Goal: Feedback & Contribution: Leave review/rating

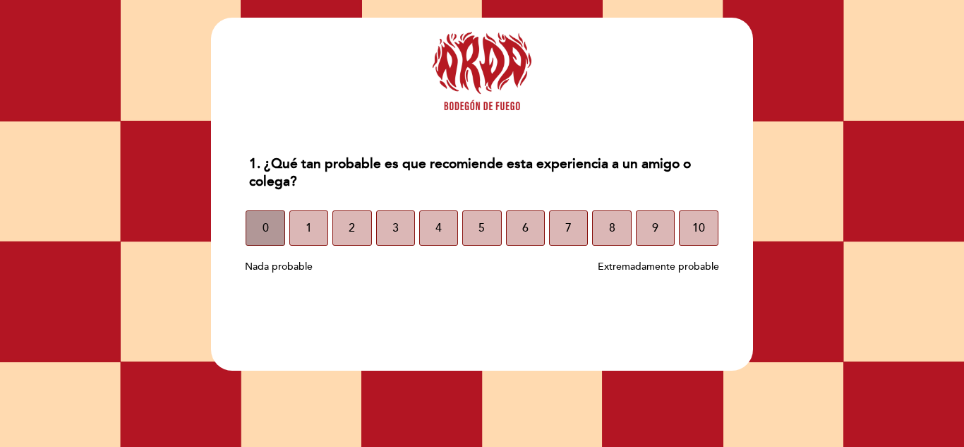
click at [278, 226] on button "0" at bounding box center [265, 227] width 39 height 35
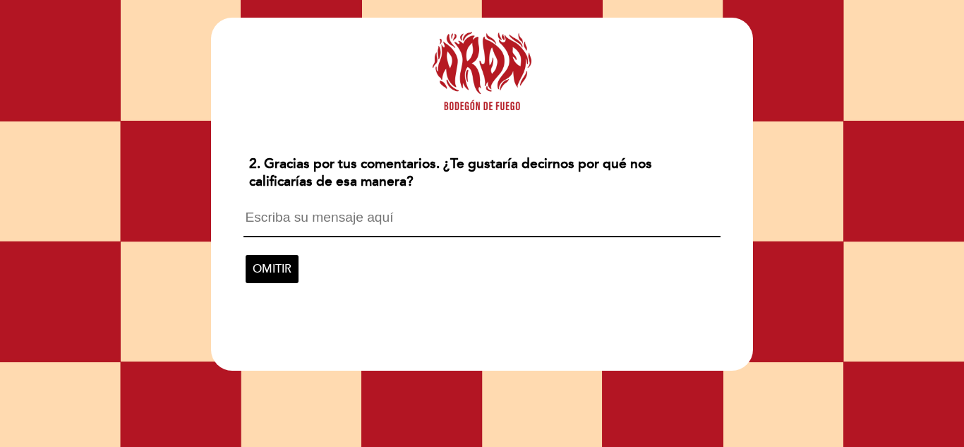
click at [462, 224] on textarea at bounding box center [481, 223] width 476 height 27
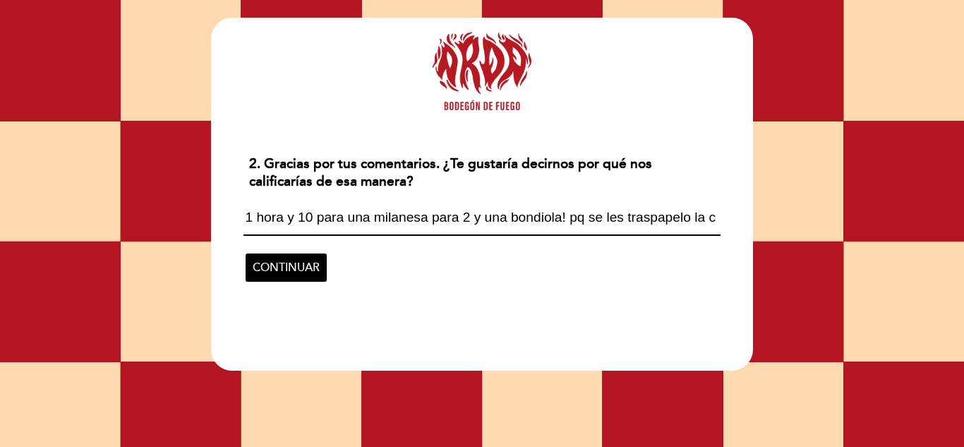
scroll to position [1, 0]
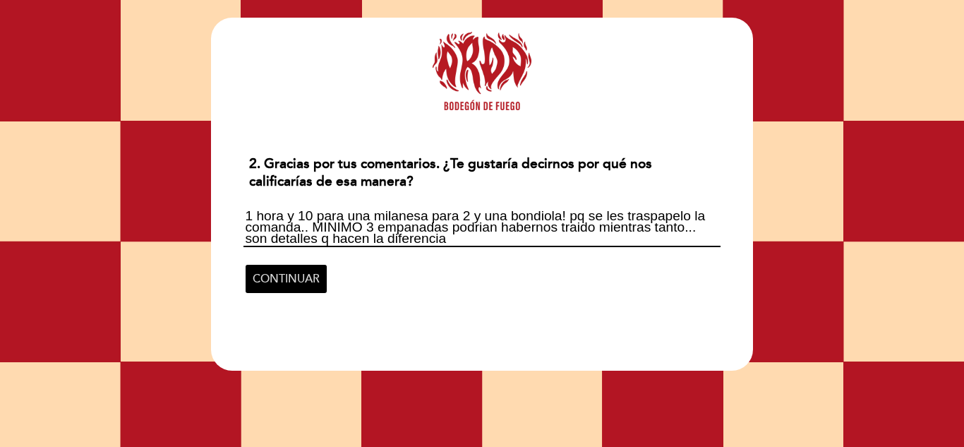
type textarea "1 hora y 10 para una milanesa para 2 y una bondiola! pq se les traspapelo la co…"
click at [291, 274] on span "CONTINUAR" at bounding box center [286, 279] width 67 height 40
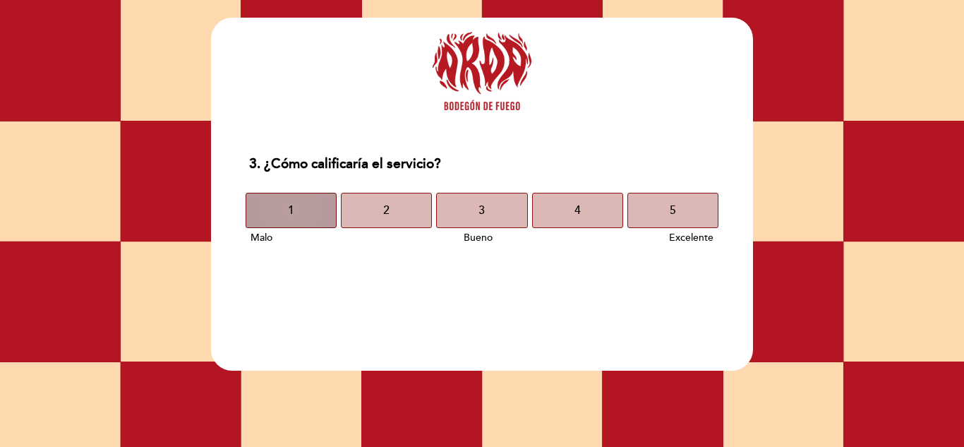
click at [299, 212] on button "1" at bounding box center [291, 210] width 91 height 35
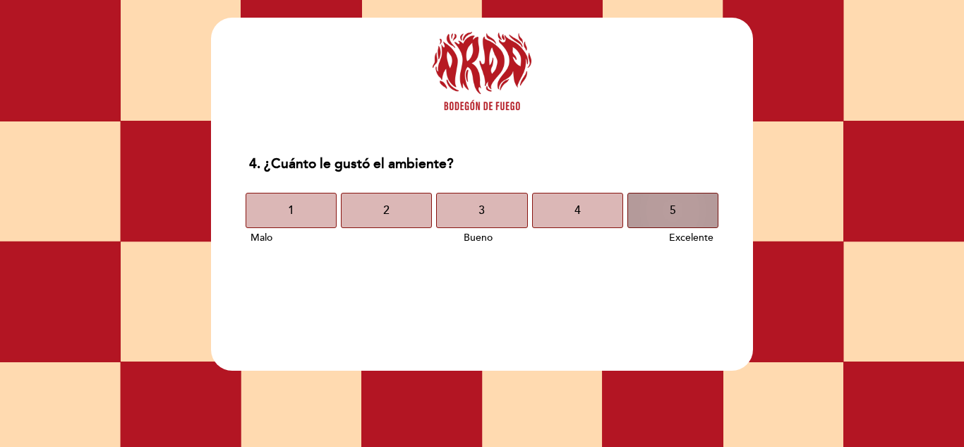
click at [695, 220] on button "5" at bounding box center [672, 210] width 91 height 35
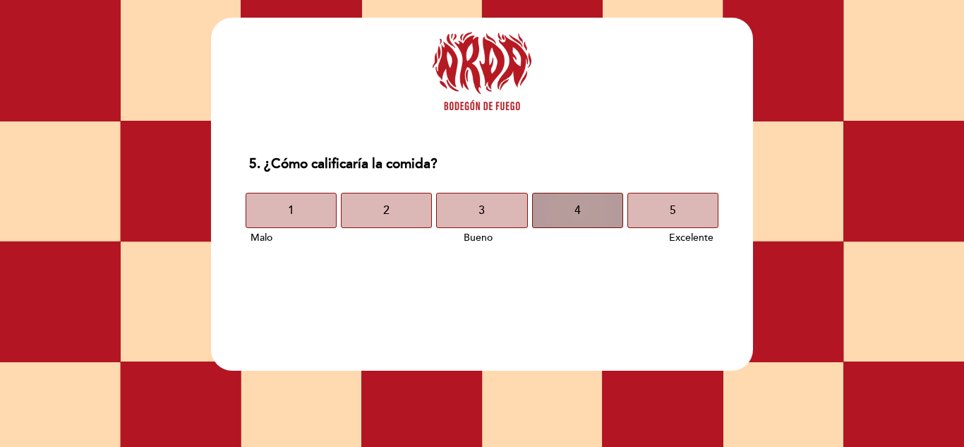
click at [597, 205] on button "4" at bounding box center [577, 210] width 91 height 35
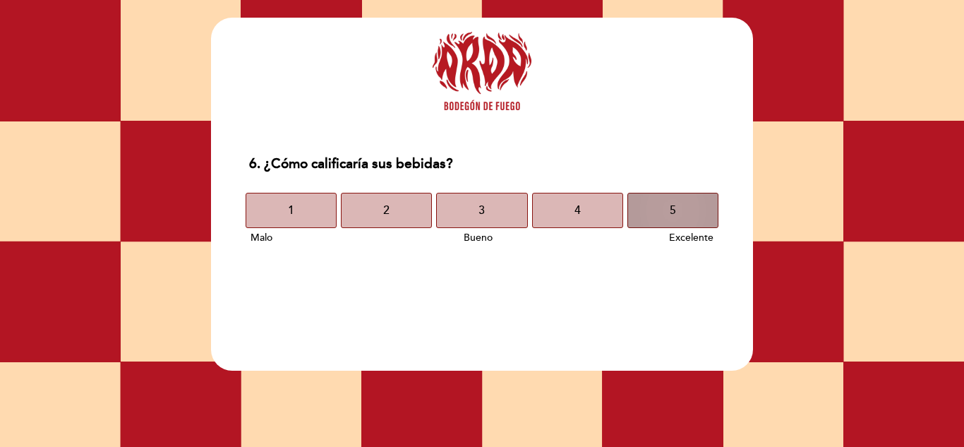
click at [658, 214] on button "5" at bounding box center [672, 210] width 91 height 35
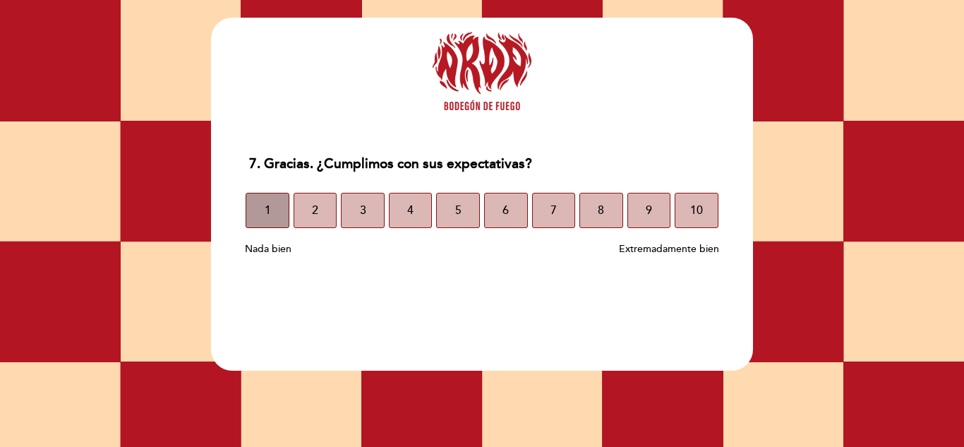
click at [270, 210] on span "1" at bounding box center [268, 211] width 6 height 40
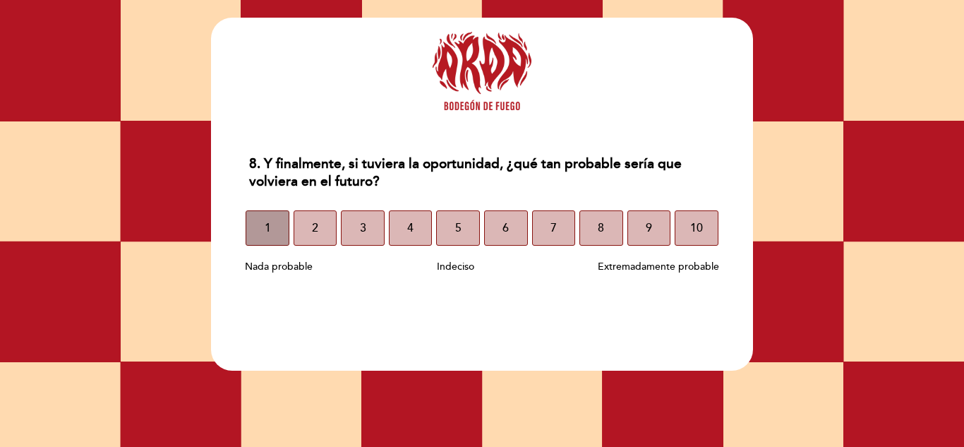
click at [273, 234] on button "1" at bounding box center [268, 227] width 44 height 35
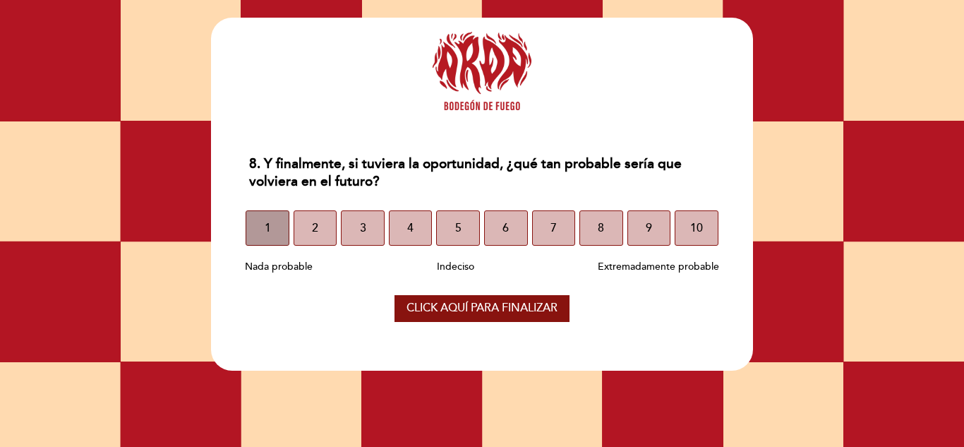
select select "es"
